Goal: Task Accomplishment & Management: Manage account settings

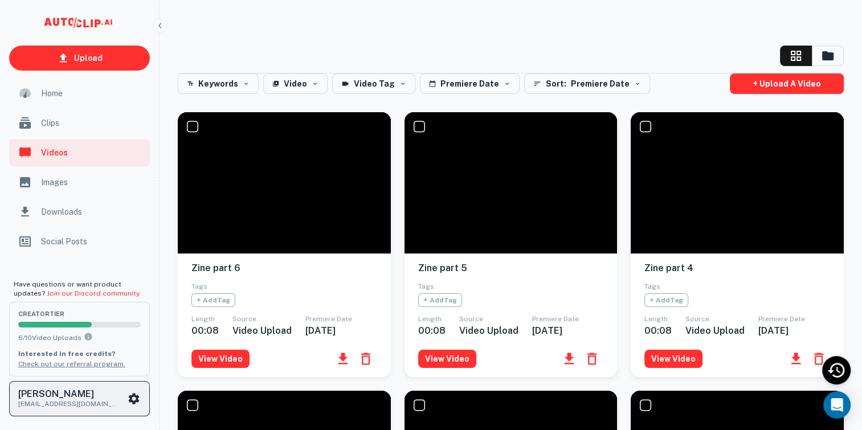
click at [129, 393] on icon "scrollable content" at bounding box center [134, 399] width 14 height 14
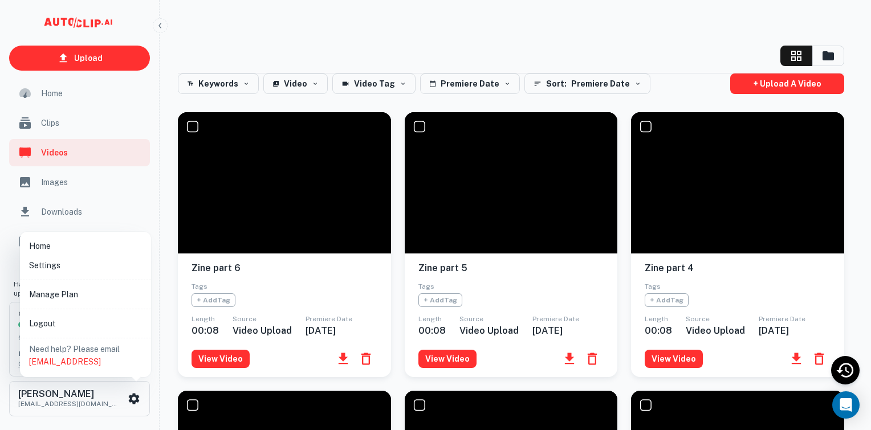
click at [107, 293] on li "Manage Plan" at bounding box center [86, 294] width 122 height 19
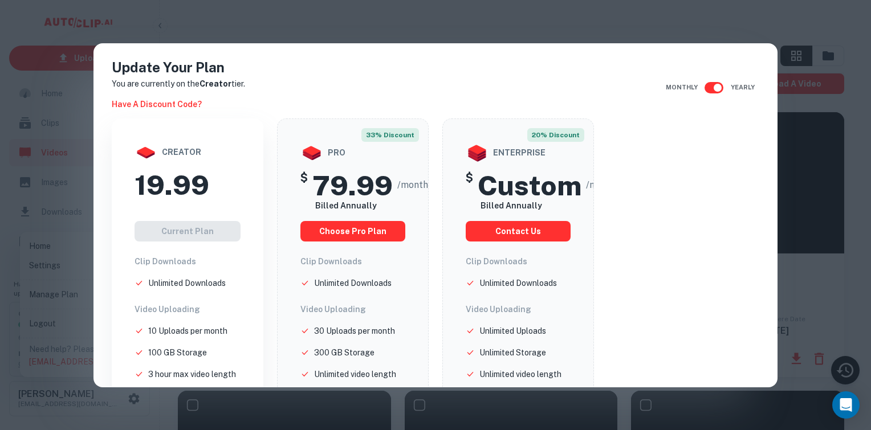
click at [785, 108] on div "Update Your Plan You are currently on the Creator tier. Have a discount code? M…" at bounding box center [435, 215] width 871 height 430
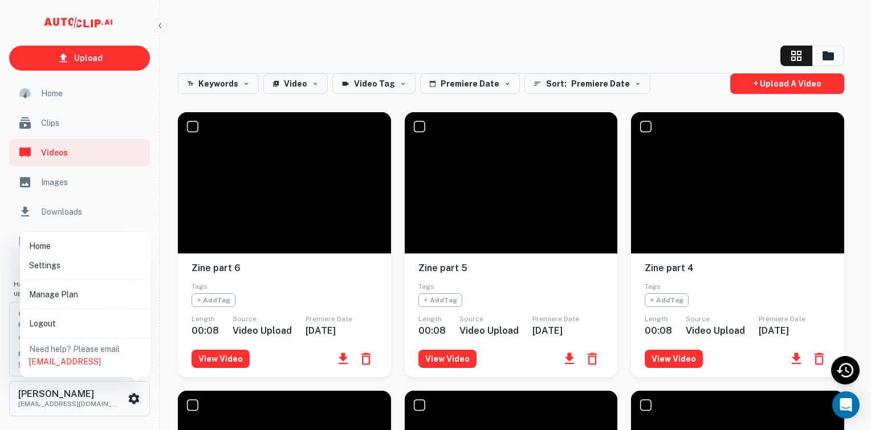
click at [93, 270] on li "Settings" at bounding box center [86, 265] width 122 height 19
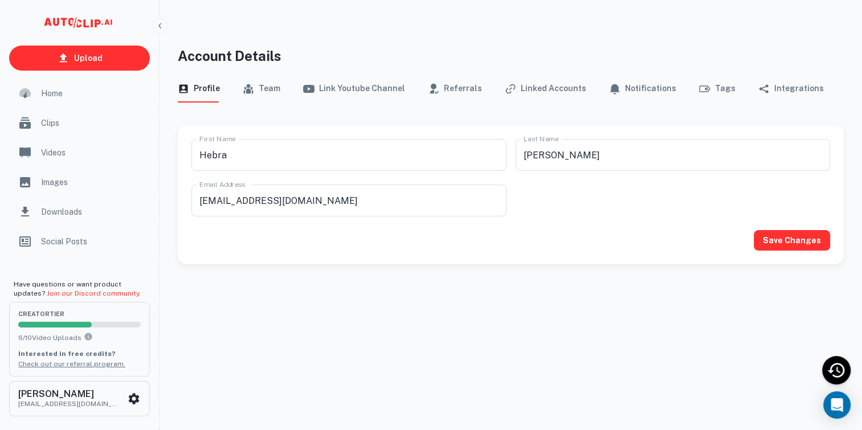
click at [458, 89] on button "Referrals" at bounding box center [455, 88] width 54 height 27
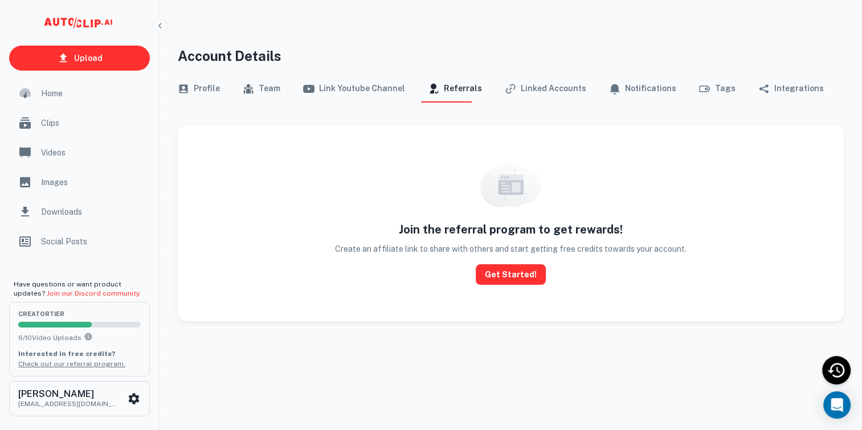
click at [536, 81] on button "Linked Accounts" at bounding box center [545, 88] width 81 height 27
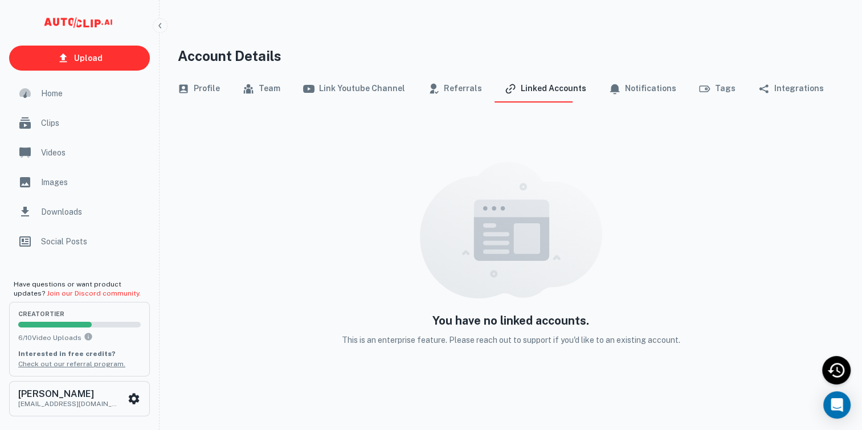
click at [630, 87] on button "Notifications" at bounding box center [642, 88] width 67 height 27
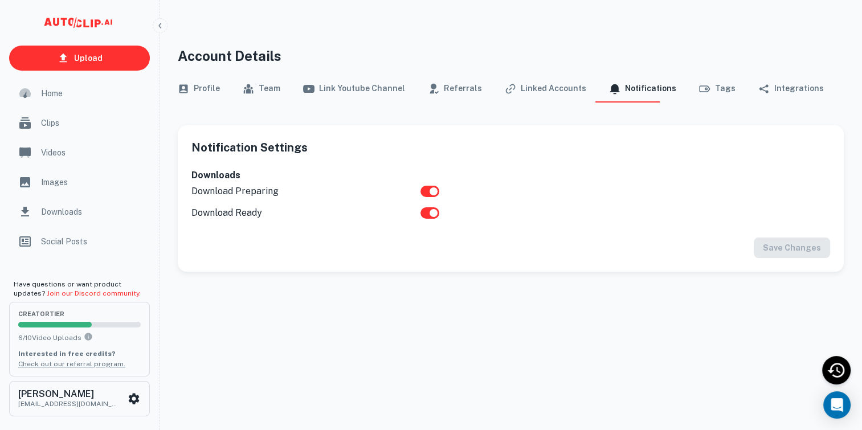
click at [705, 88] on button "Tags" at bounding box center [717, 88] width 36 height 27
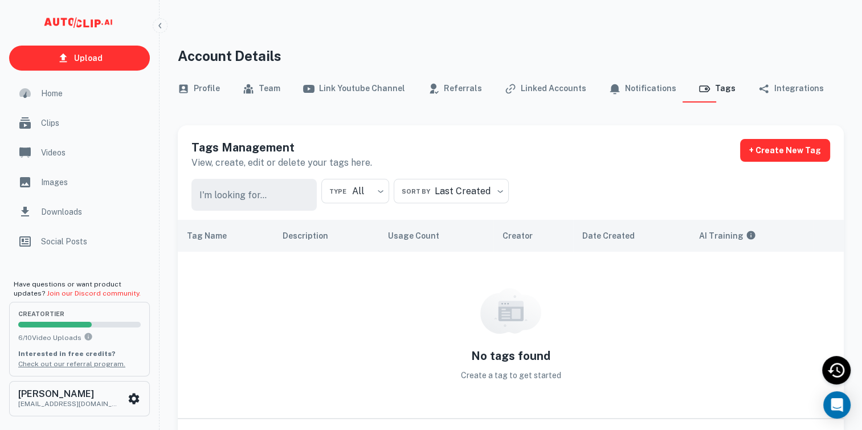
click at [771, 90] on button "Integrations" at bounding box center [791, 88] width 66 height 27
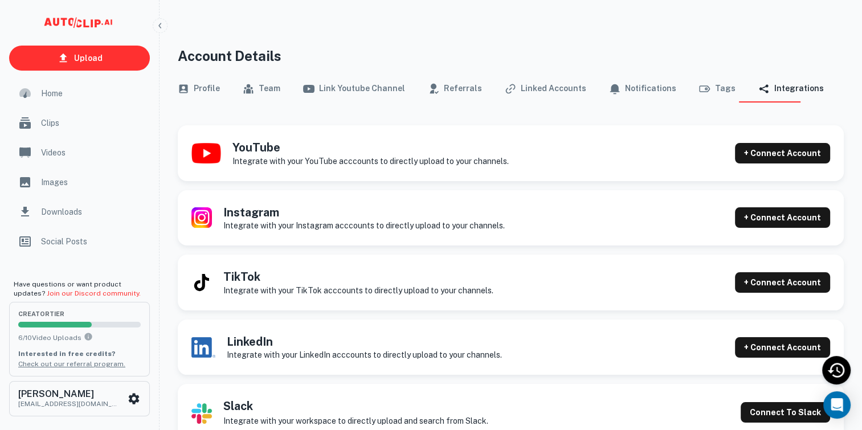
click at [195, 87] on button "Profile" at bounding box center [199, 88] width 42 height 27
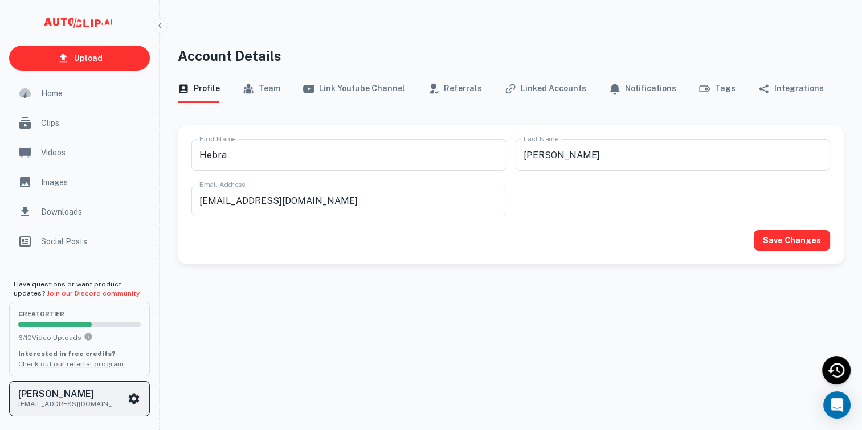
click at [134, 398] on icon "scrollable content" at bounding box center [134, 399] width 14 height 14
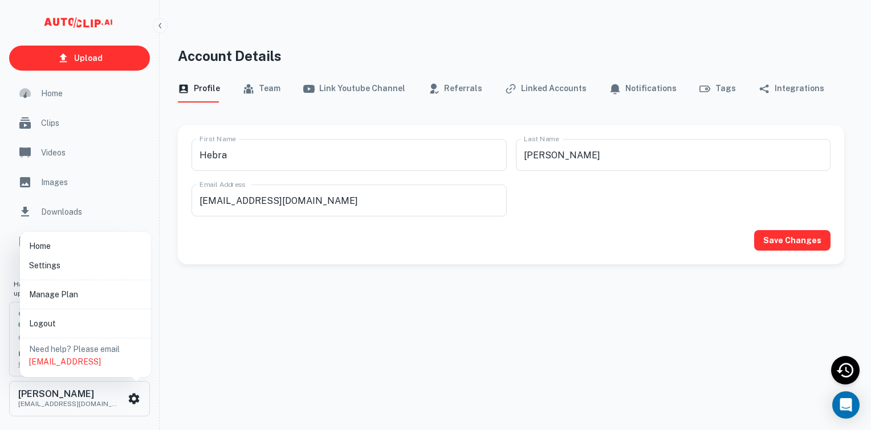
click at [104, 294] on li "Manage Plan" at bounding box center [86, 294] width 122 height 19
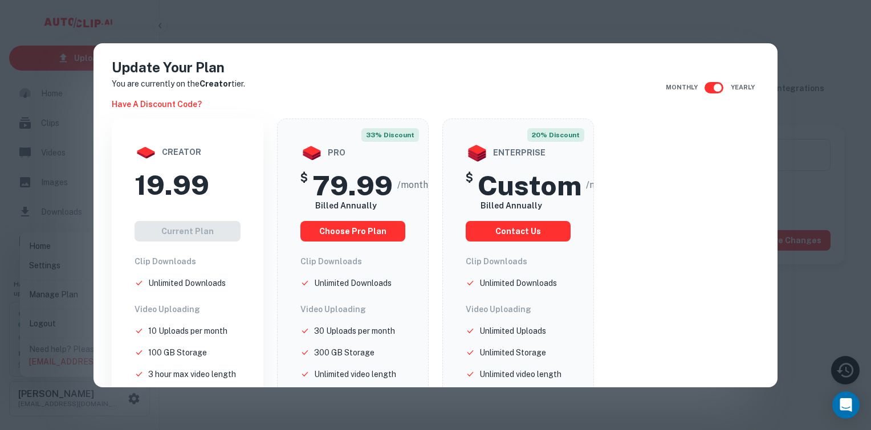
click at [181, 194] on h2 "19.99" at bounding box center [171, 185] width 75 height 33
click at [189, 240] on div "Current Plan" at bounding box center [187, 231] width 106 height 21
click at [218, 84] on strong "Creator" at bounding box center [215, 83] width 32 height 9
click at [811, 75] on div "Update Your Plan You are currently on the Creator tier. Have a discount code? M…" at bounding box center [435, 215] width 871 height 430
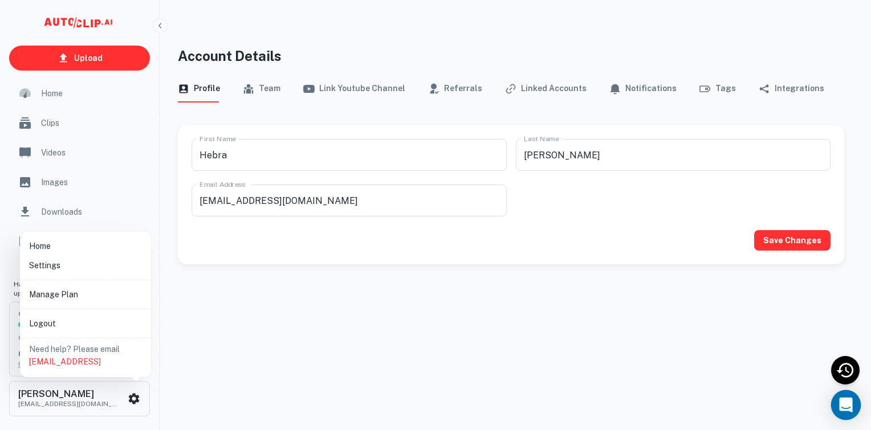
click at [855, 406] on div "Open Intercom Messenger" at bounding box center [846, 405] width 30 height 30
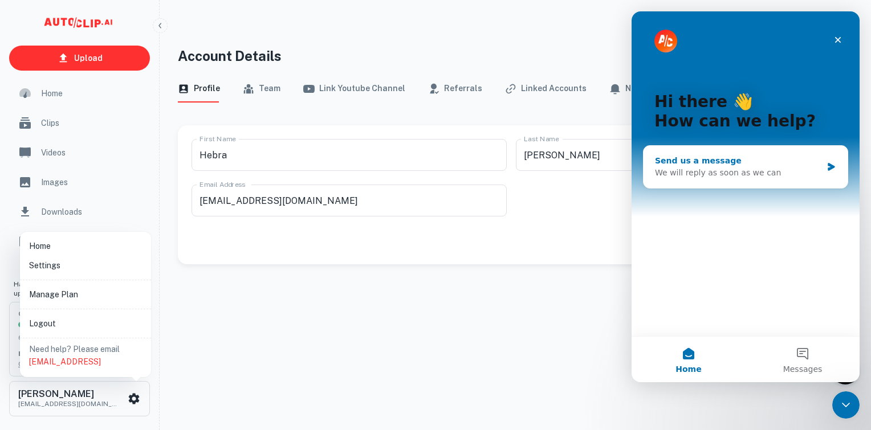
click at [765, 166] on div "Send us a message" at bounding box center [738, 161] width 167 height 12
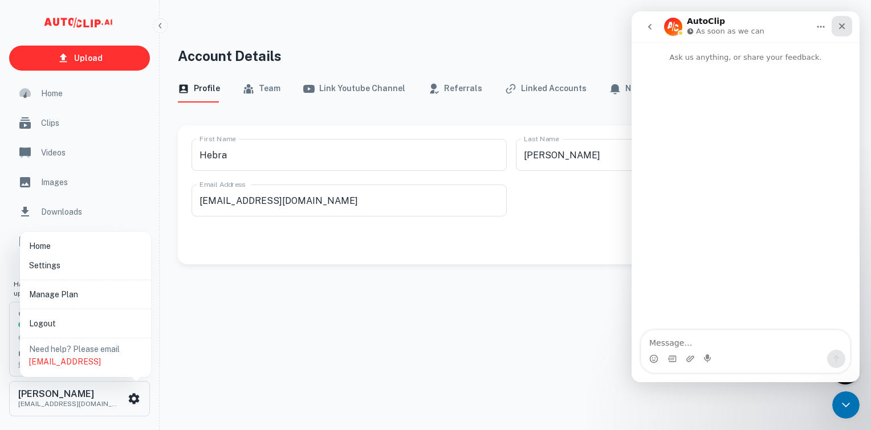
click at [847, 22] on div "Close" at bounding box center [841, 26] width 21 height 21
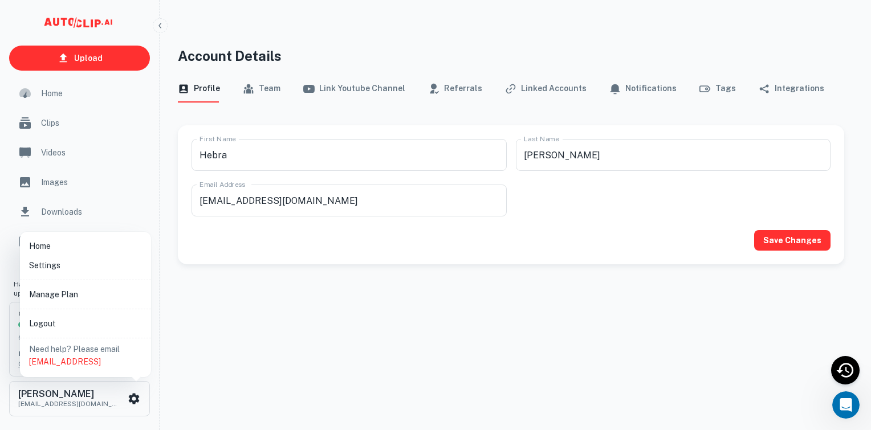
click at [76, 166] on div at bounding box center [435, 215] width 871 height 430
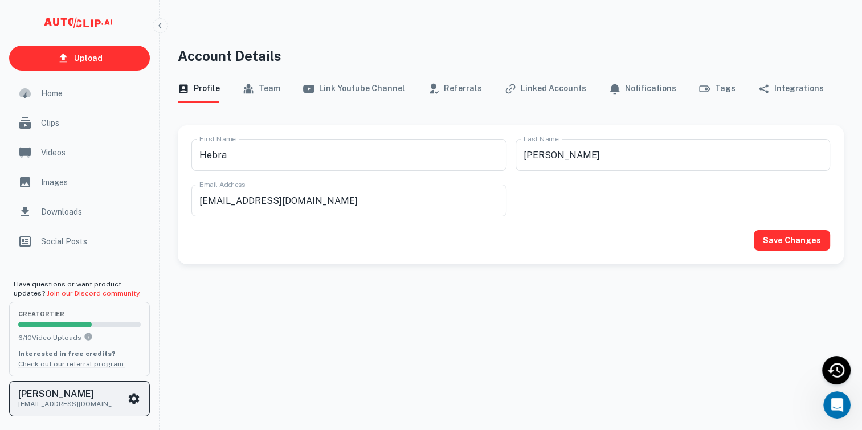
click at [128, 402] on icon "scrollable content" at bounding box center [134, 399] width 14 height 14
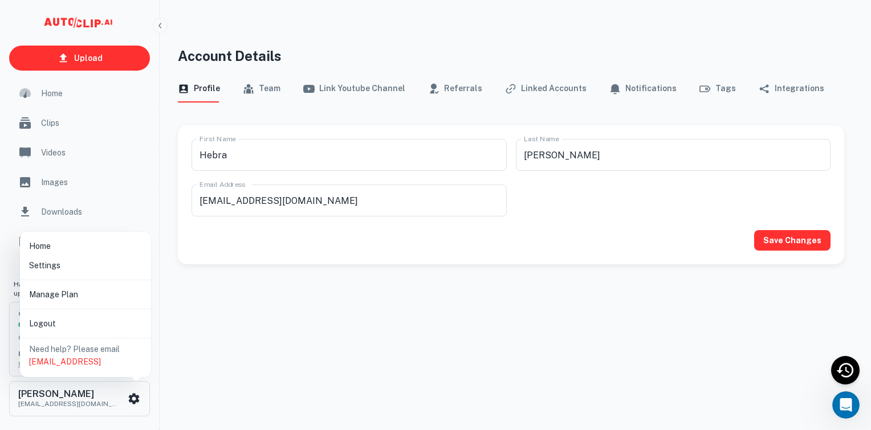
click at [93, 246] on li "Home" at bounding box center [86, 245] width 122 height 19
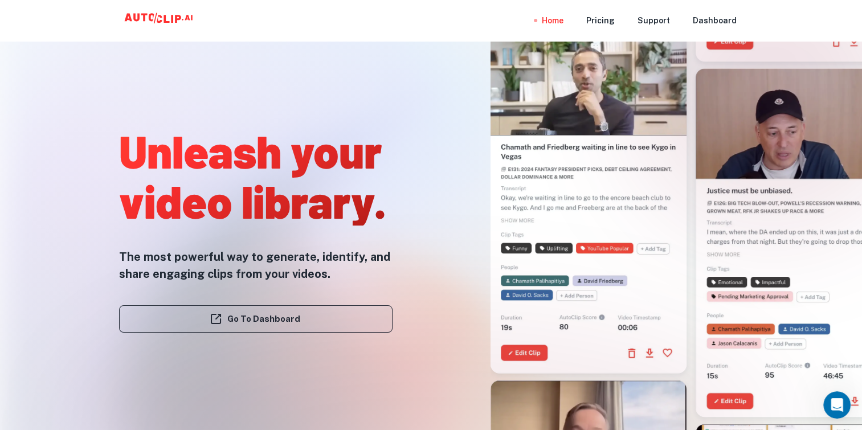
click at [287, 317] on link "Go To Dashboard" at bounding box center [255, 318] width 273 height 27
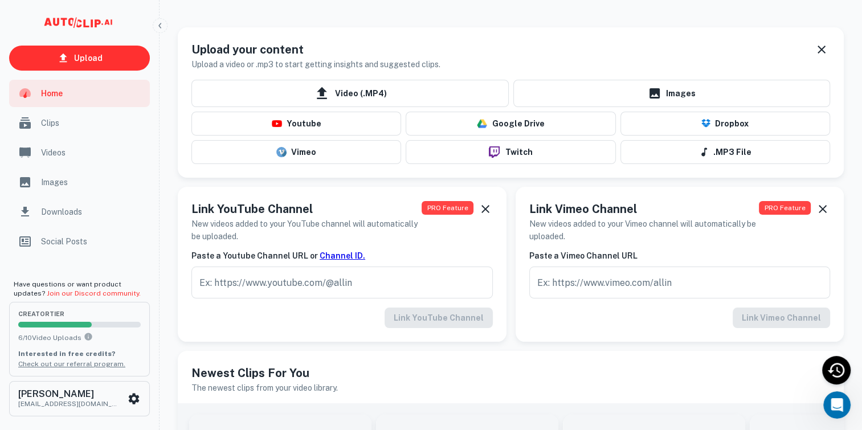
click at [97, 130] on div "Clips" at bounding box center [79, 122] width 141 height 27
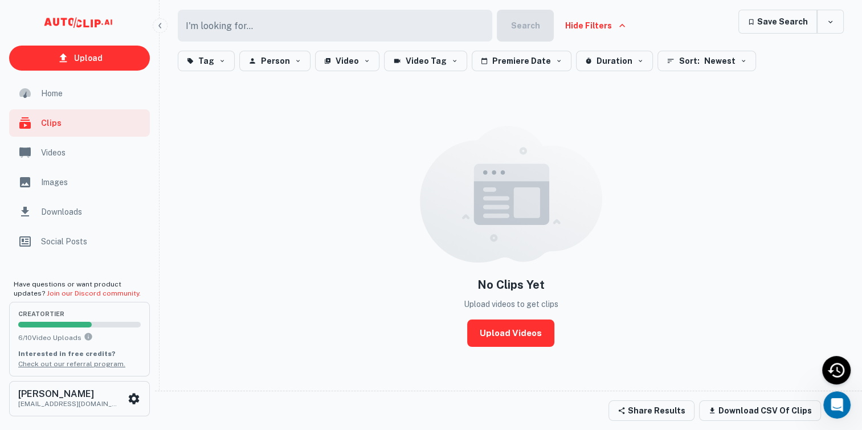
scroll to position [76, 0]
click at [523, 322] on link "Upload Videos" at bounding box center [510, 332] width 87 height 27
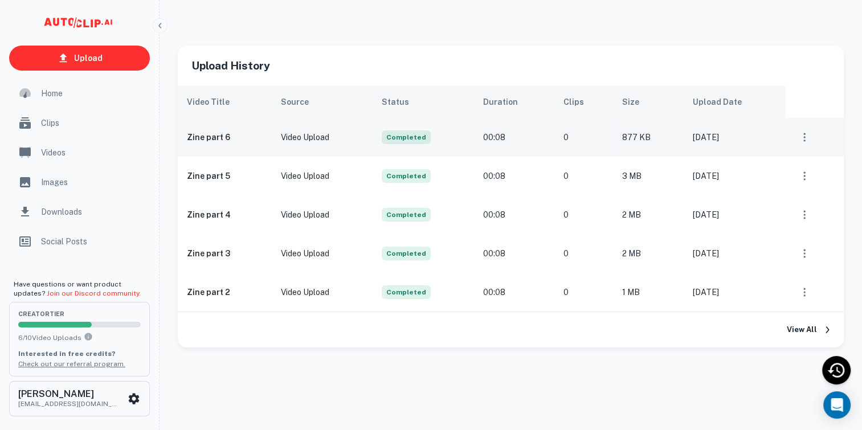
click at [373, 148] on td "Video Upload" at bounding box center [322, 137] width 101 height 39
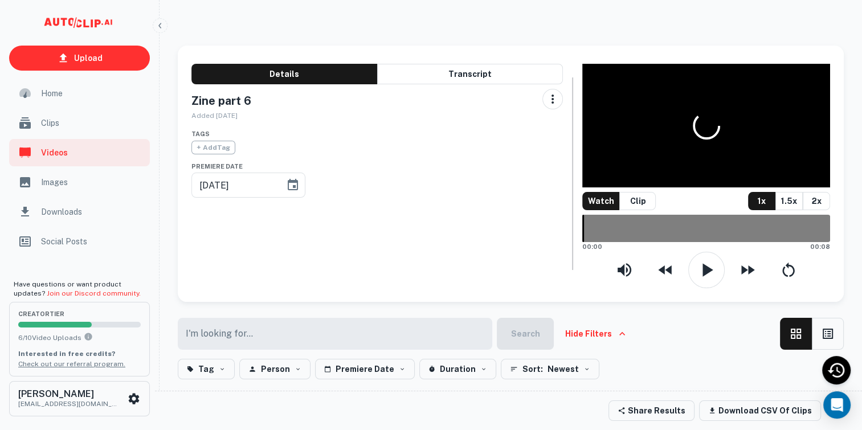
type input "[DATE]"
click at [546, 100] on icon "button" at bounding box center [553, 99] width 14 height 14
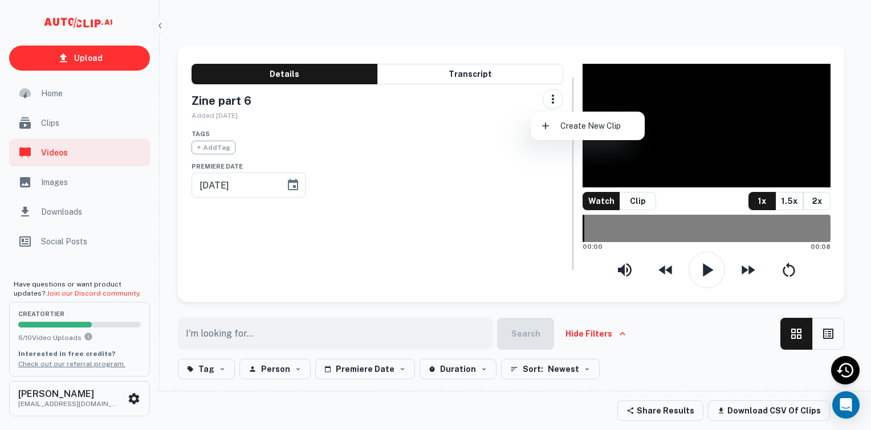
click at [540, 93] on div at bounding box center [435, 215] width 871 height 430
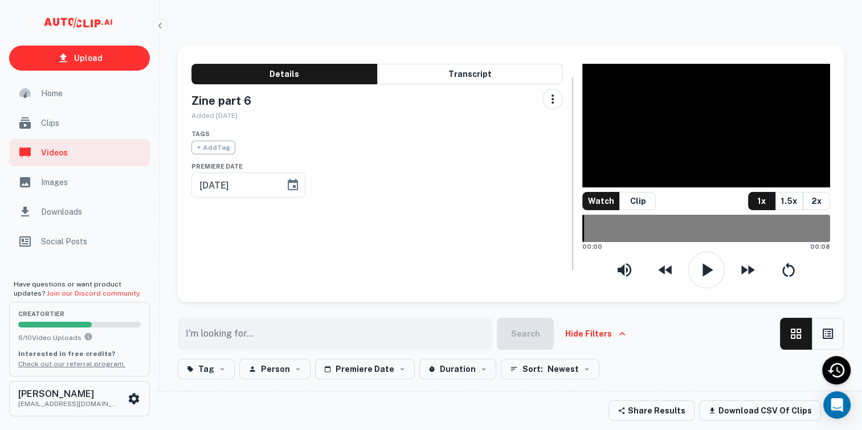
click at [113, 125] on span "Clips" at bounding box center [92, 123] width 102 height 13
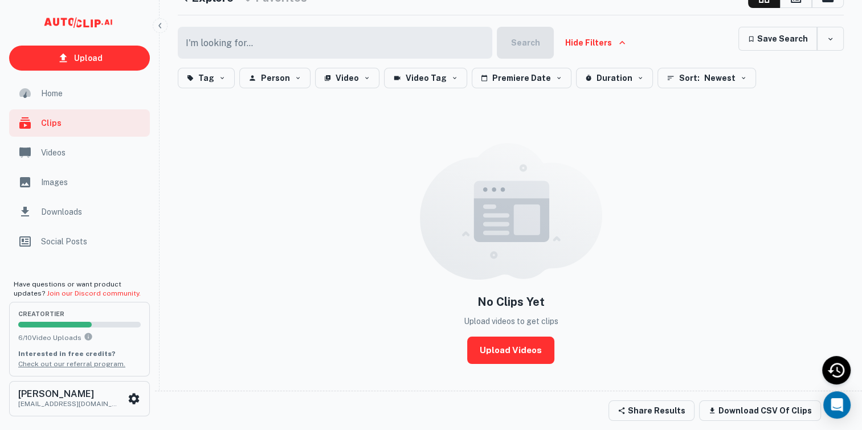
scroll to position [76, 0]
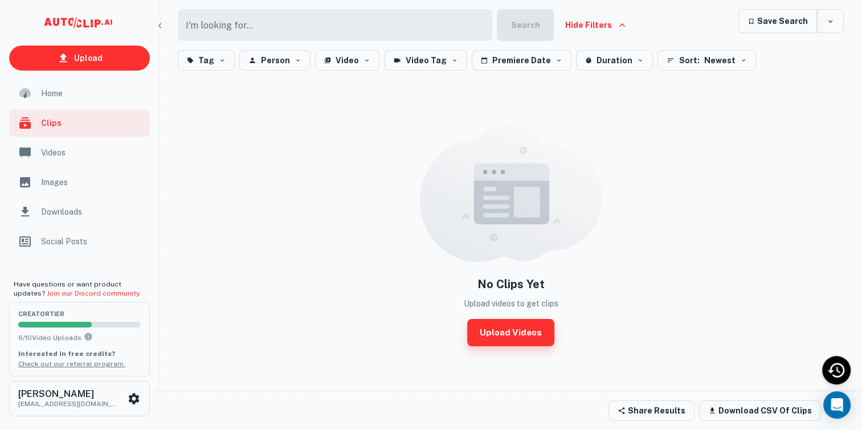
click at [526, 342] on link "Upload Videos" at bounding box center [510, 332] width 87 height 27
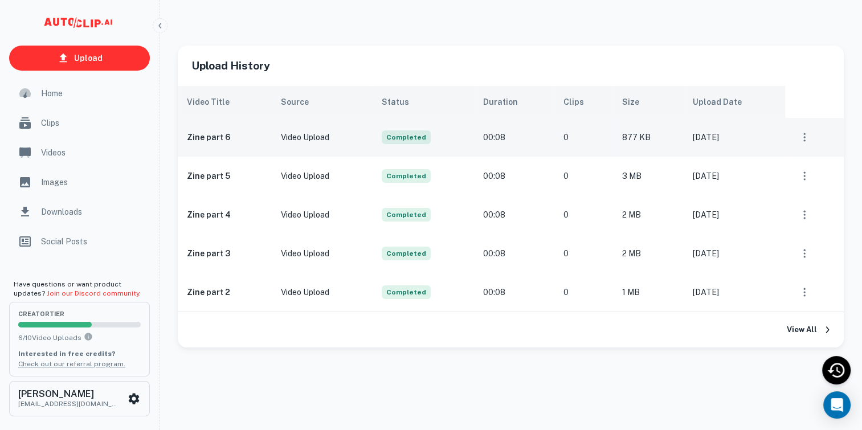
click at [801, 134] on icon "scrollable content" at bounding box center [804, 137] width 11 height 11
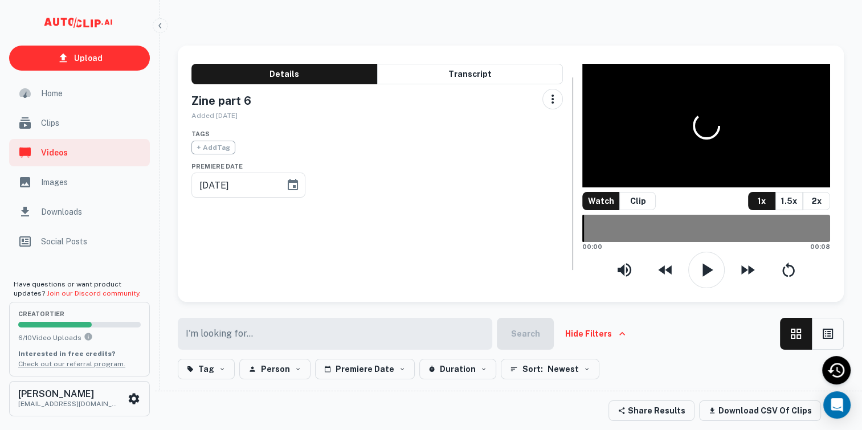
type input "[DATE]"
click at [67, 120] on span "Clips" at bounding box center [92, 123] width 102 height 13
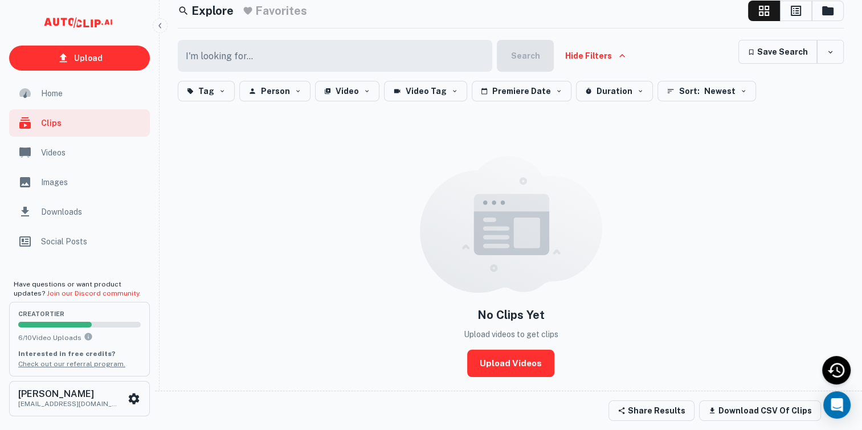
scroll to position [76, 0]
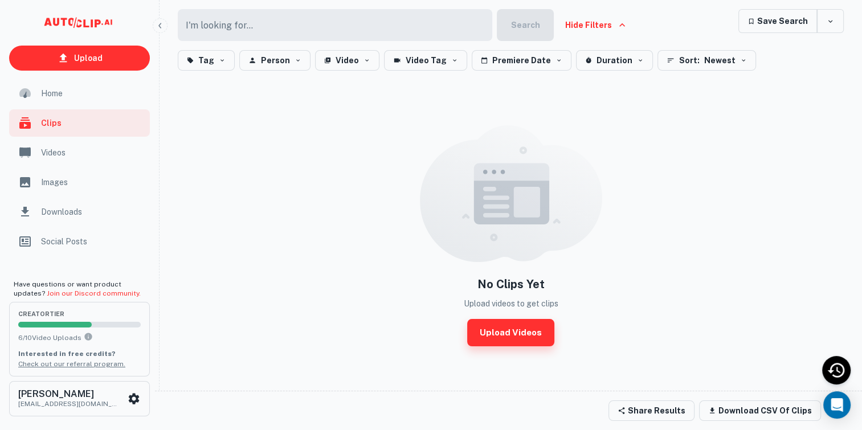
click at [494, 332] on link "Upload Videos" at bounding box center [510, 332] width 87 height 27
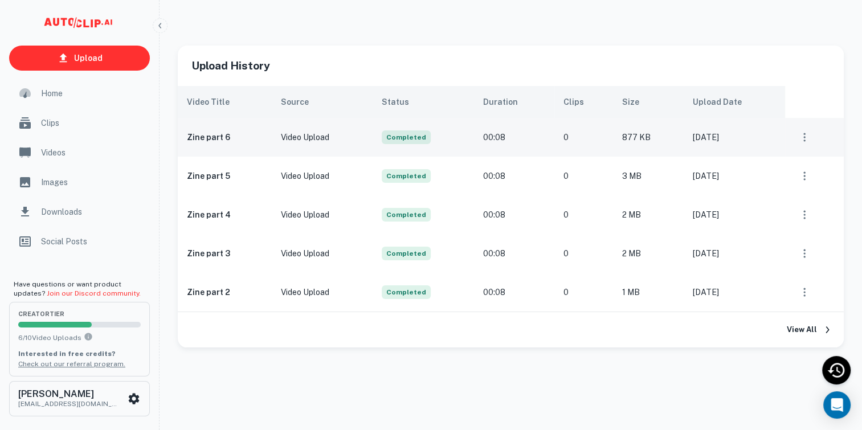
click at [805, 136] on icon "scrollable content" at bounding box center [804, 137] width 11 height 11
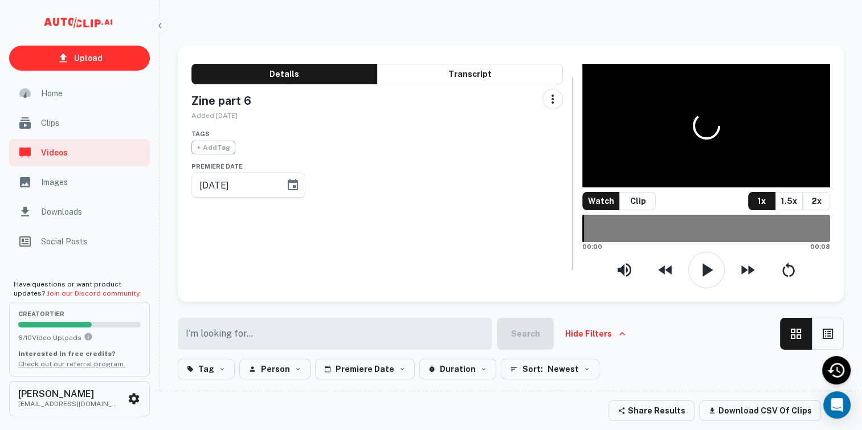
type input "[DATE]"
click at [53, 88] on span "Home" at bounding box center [92, 93] width 102 height 13
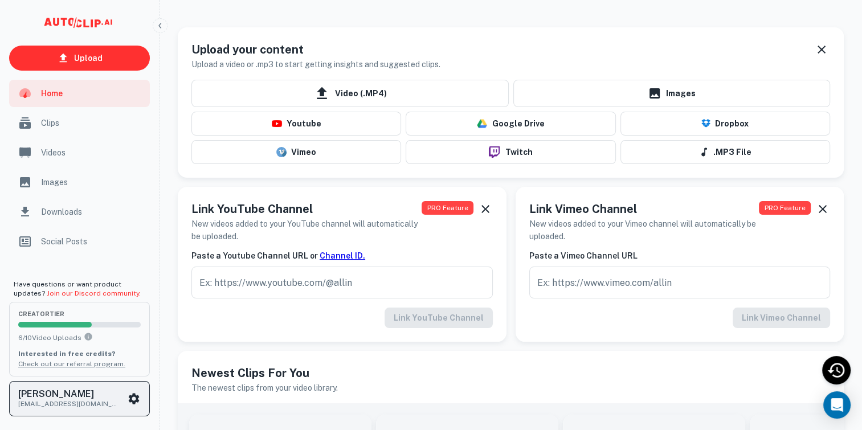
click at [136, 401] on icon "scrollable content" at bounding box center [134, 398] width 11 height 11
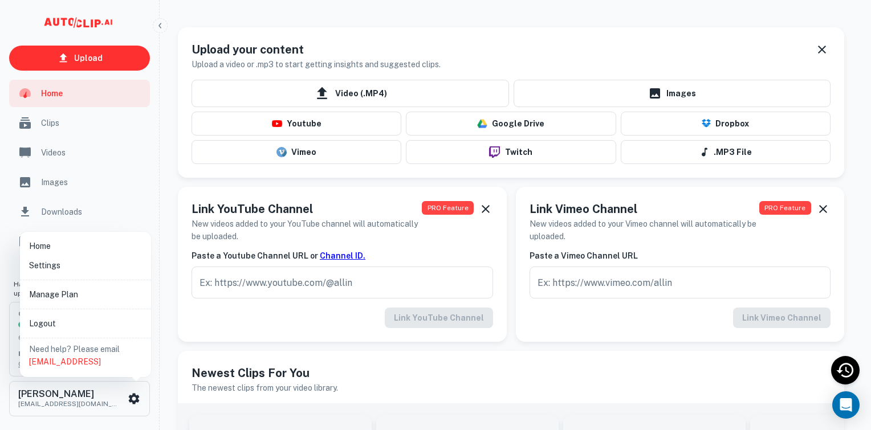
click at [112, 297] on li "Manage Plan" at bounding box center [86, 294] width 122 height 19
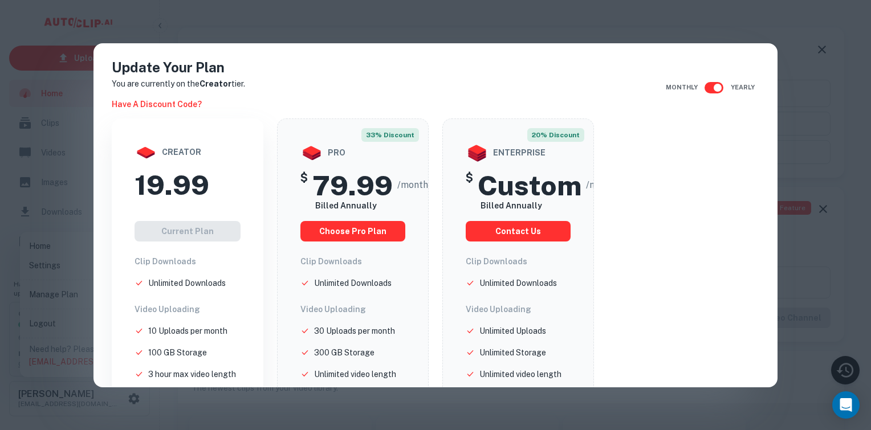
click at [711, 85] on input "checkbox" at bounding box center [717, 88] width 65 height 22
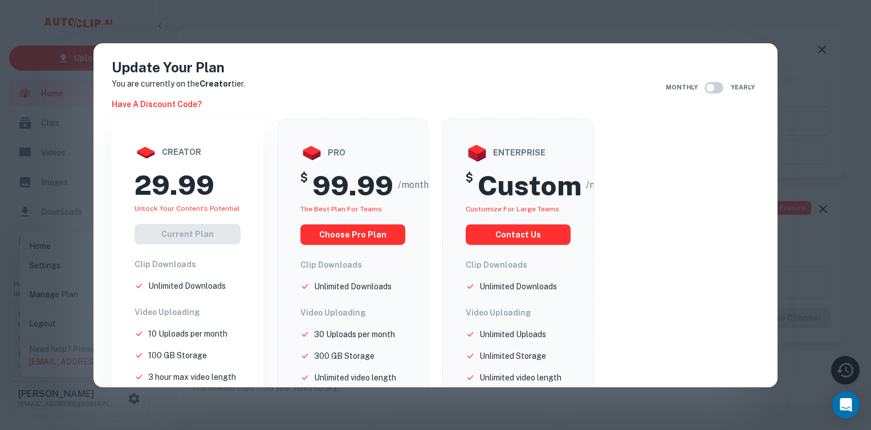
click at [711, 85] on input "checkbox" at bounding box center [709, 88] width 65 height 22
checkbox input "true"
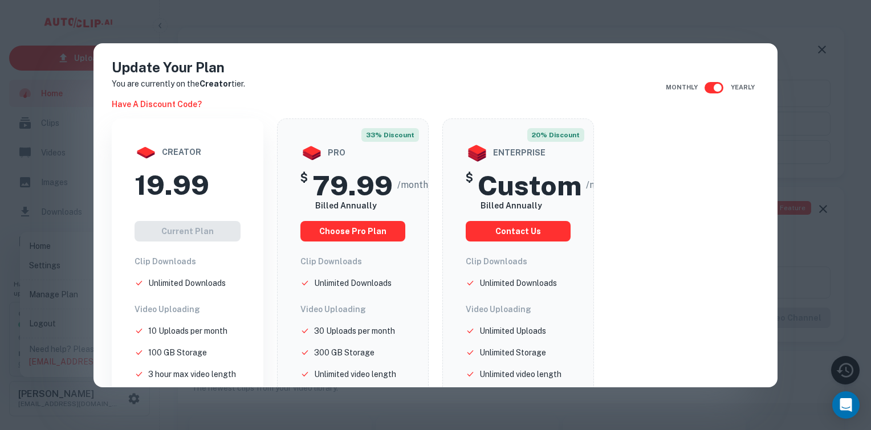
click at [125, 194] on div "creator 19.99 Current Plan Clip Downloads Unlimited Downloads Video Uploading 1…" at bounding box center [188, 394] width 152 height 550
click at [153, 186] on h2 "19.99" at bounding box center [171, 185] width 75 height 33
click at [168, 150] on div "creator" at bounding box center [187, 152] width 106 height 23
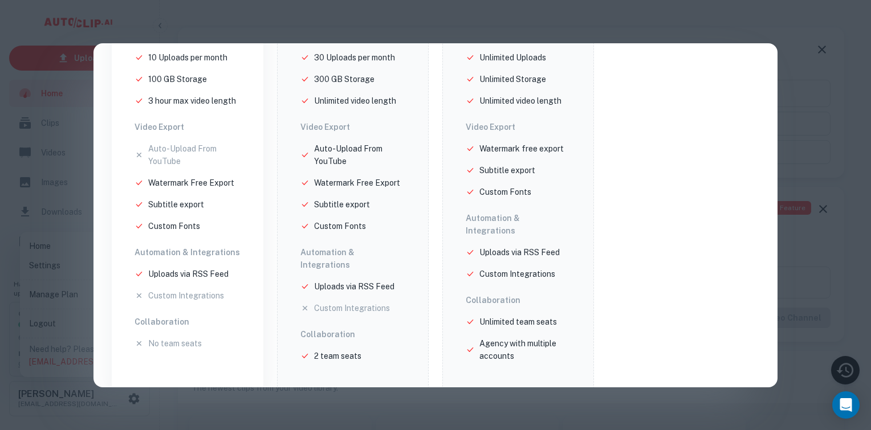
scroll to position [277, 0]
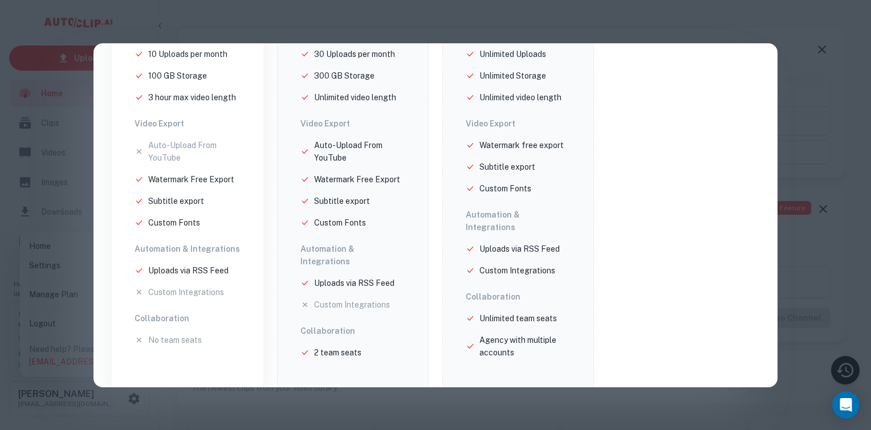
click at [202, 370] on div "creator 19.99 Current Plan Clip Downloads Unlimited Downloads Video Uploading 1…" at bounding box center [188, 117] width 152 height 550
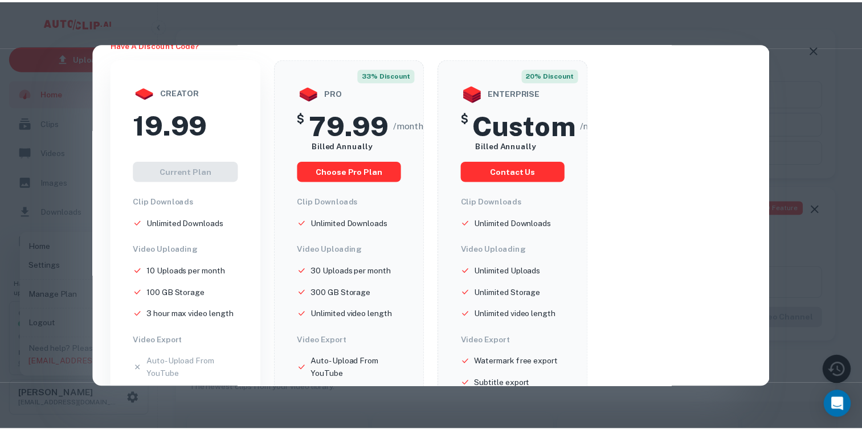
scroll to position [0, 0]
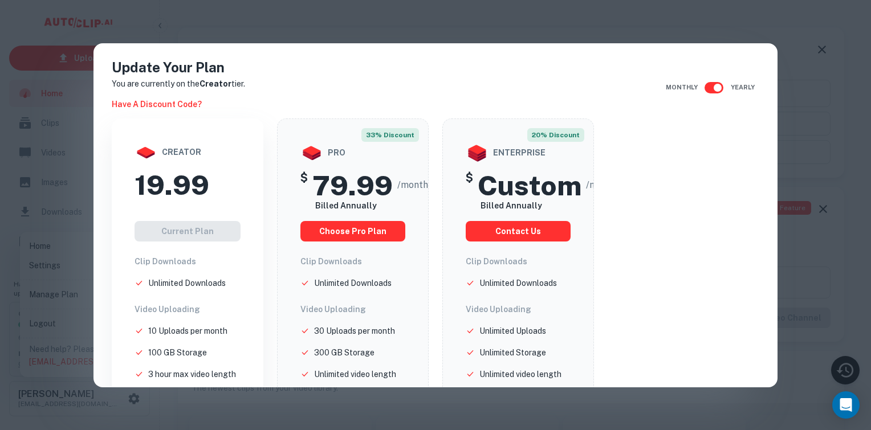
click at [802, 55] on div "Update Your Plan You are currently on the Creator tier. Have a discount code? M…" at bounding box center [435, 215] width 871 height 430
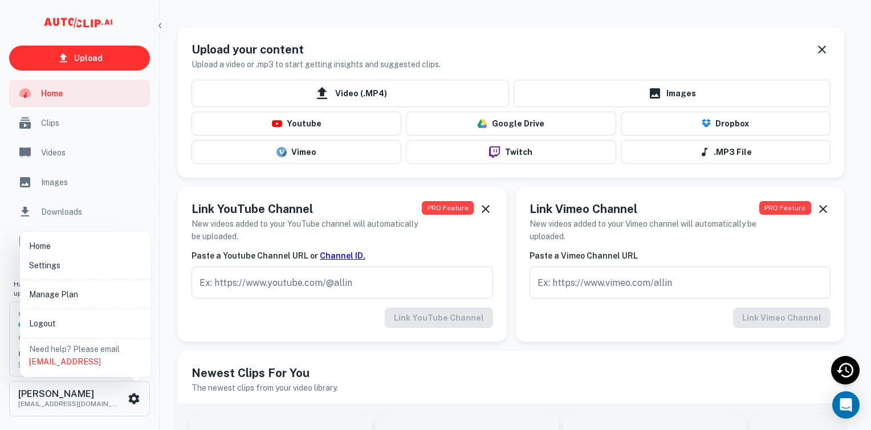
click at [152, 196] on div at bounding box center [435, 215] width 871 height 430
